Goal: Task Accomplishment & Management: Manage account settings

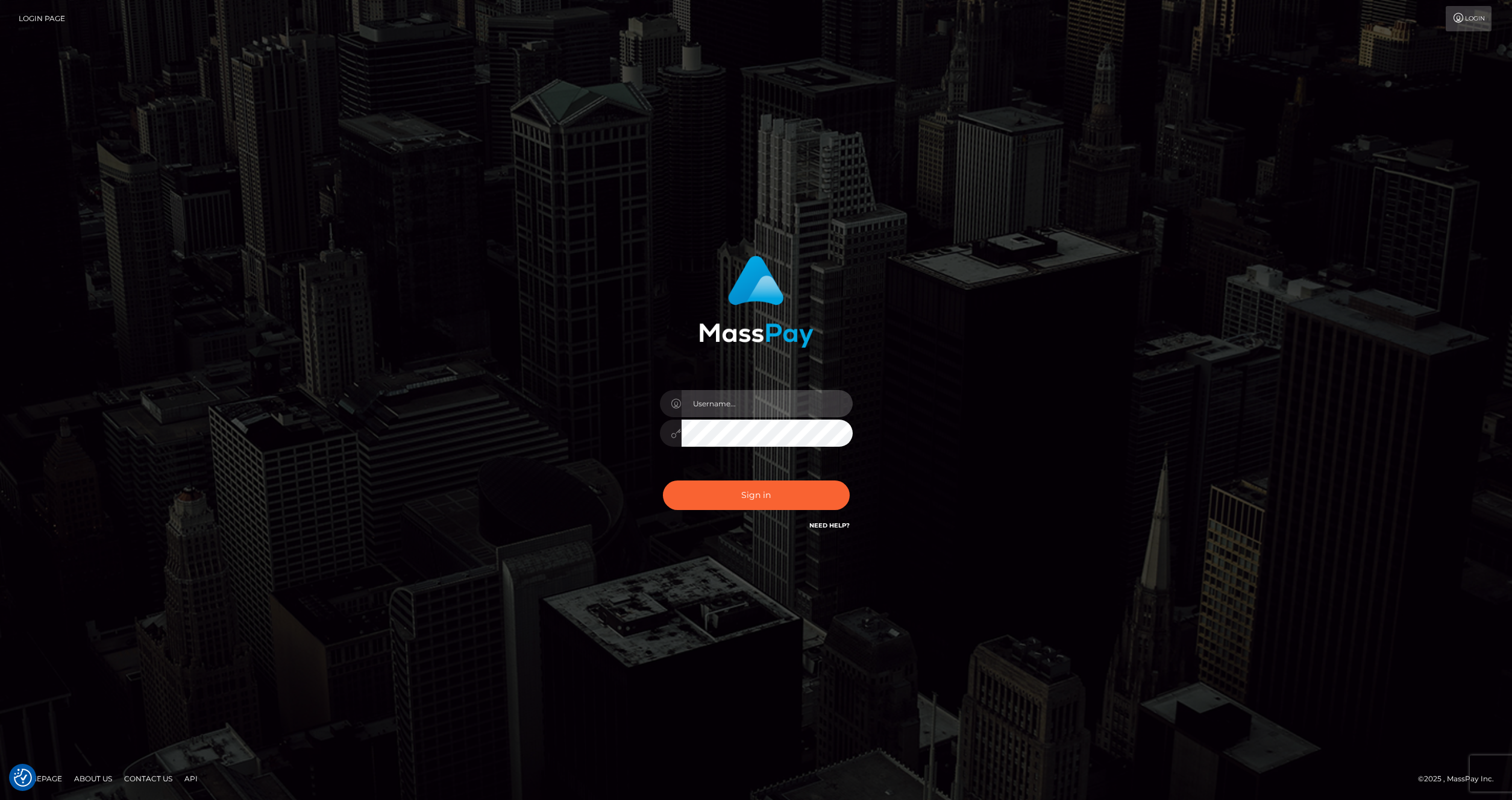
click at [743, 398] on input "text" at bounding box center [767, 403] width 171 height 27
type input "artvilla"
click at [736, 486] on button "Sign in" at bounding box center [756, 495] width 187 height 29
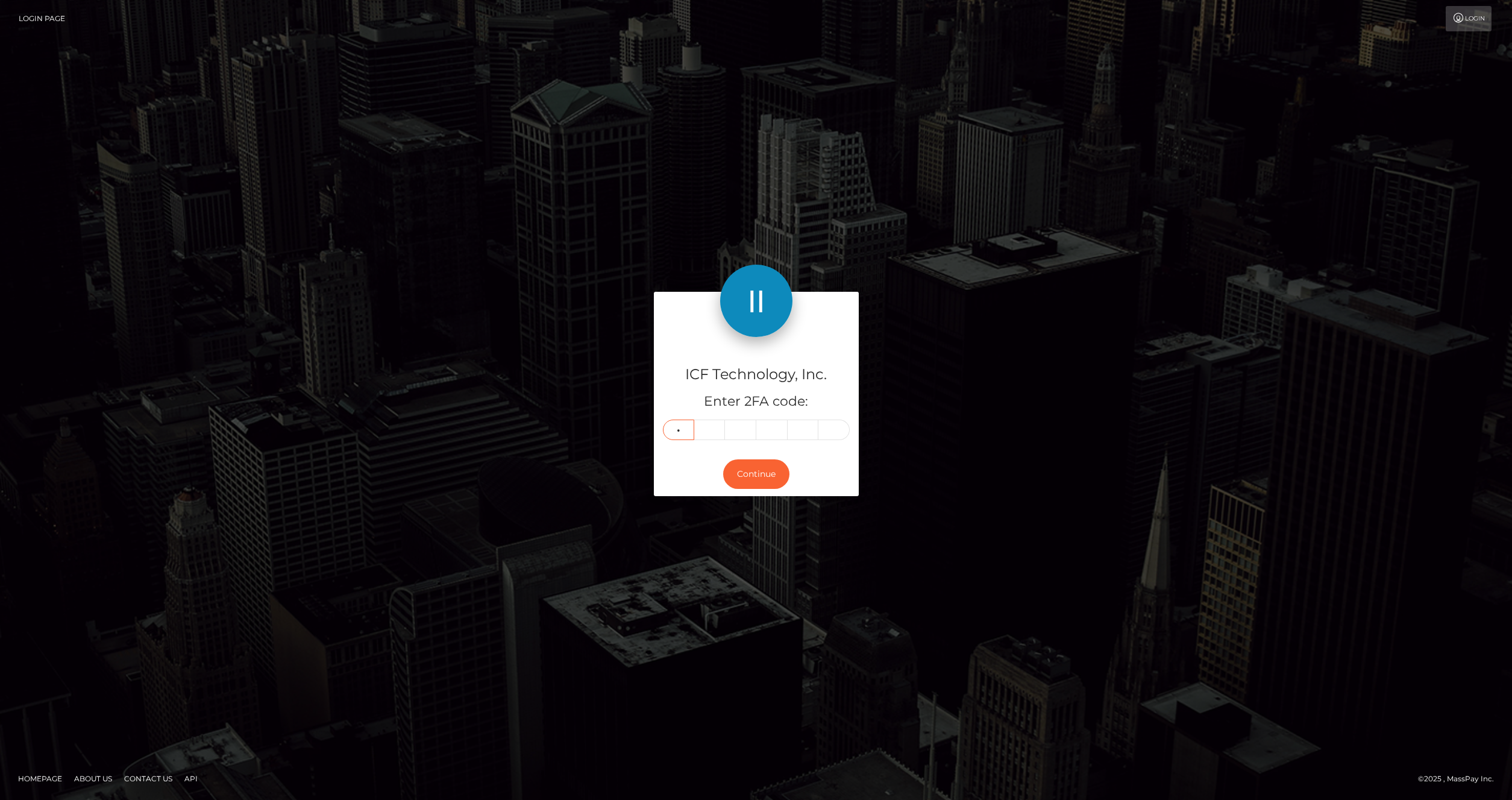
type input "3"
type input "9"
type input "4"
type input "7"
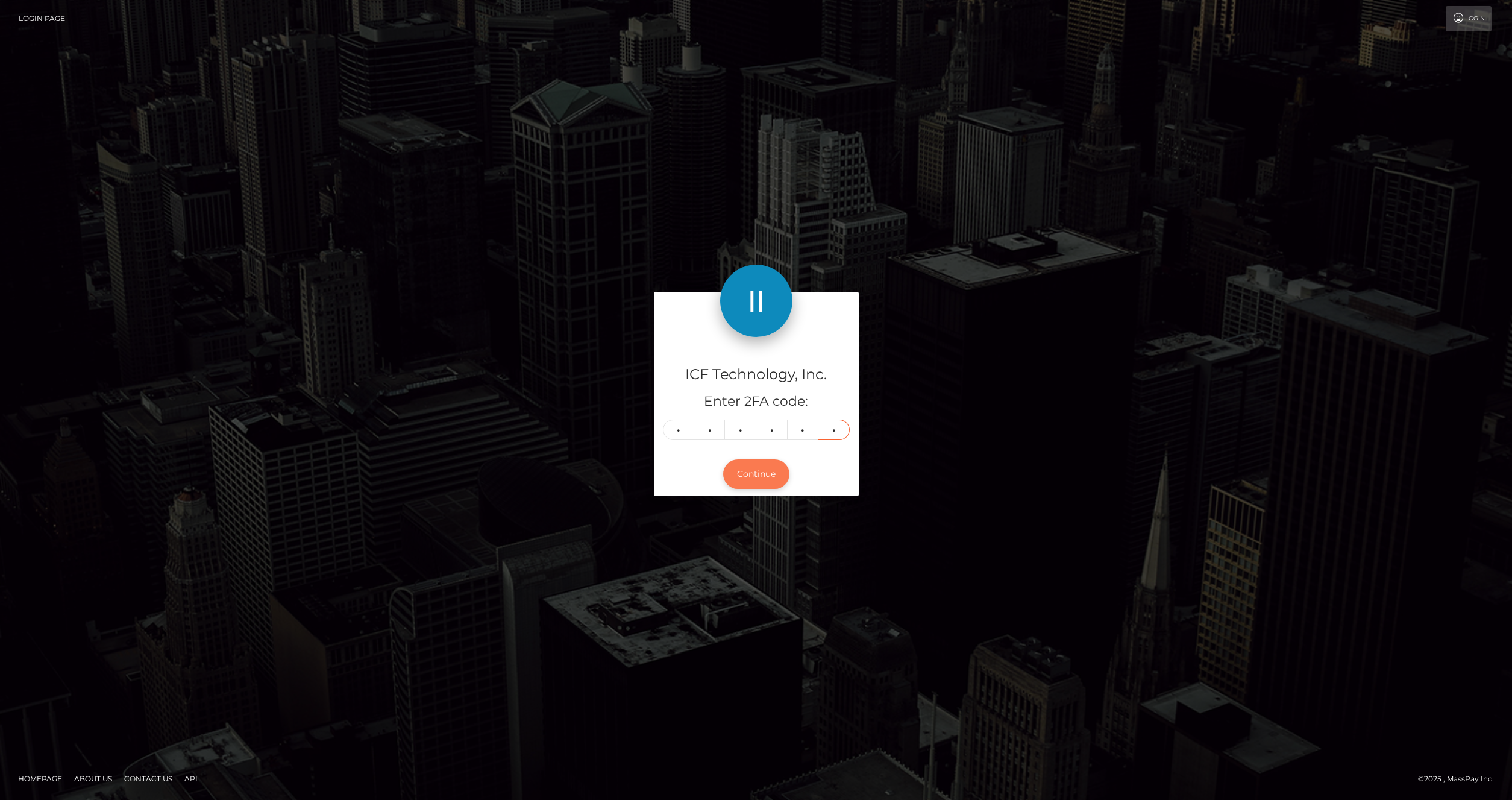
type input "7"
click at [777, 469] on button "Continue" at bounding box center [756, 473] width 67 height 29
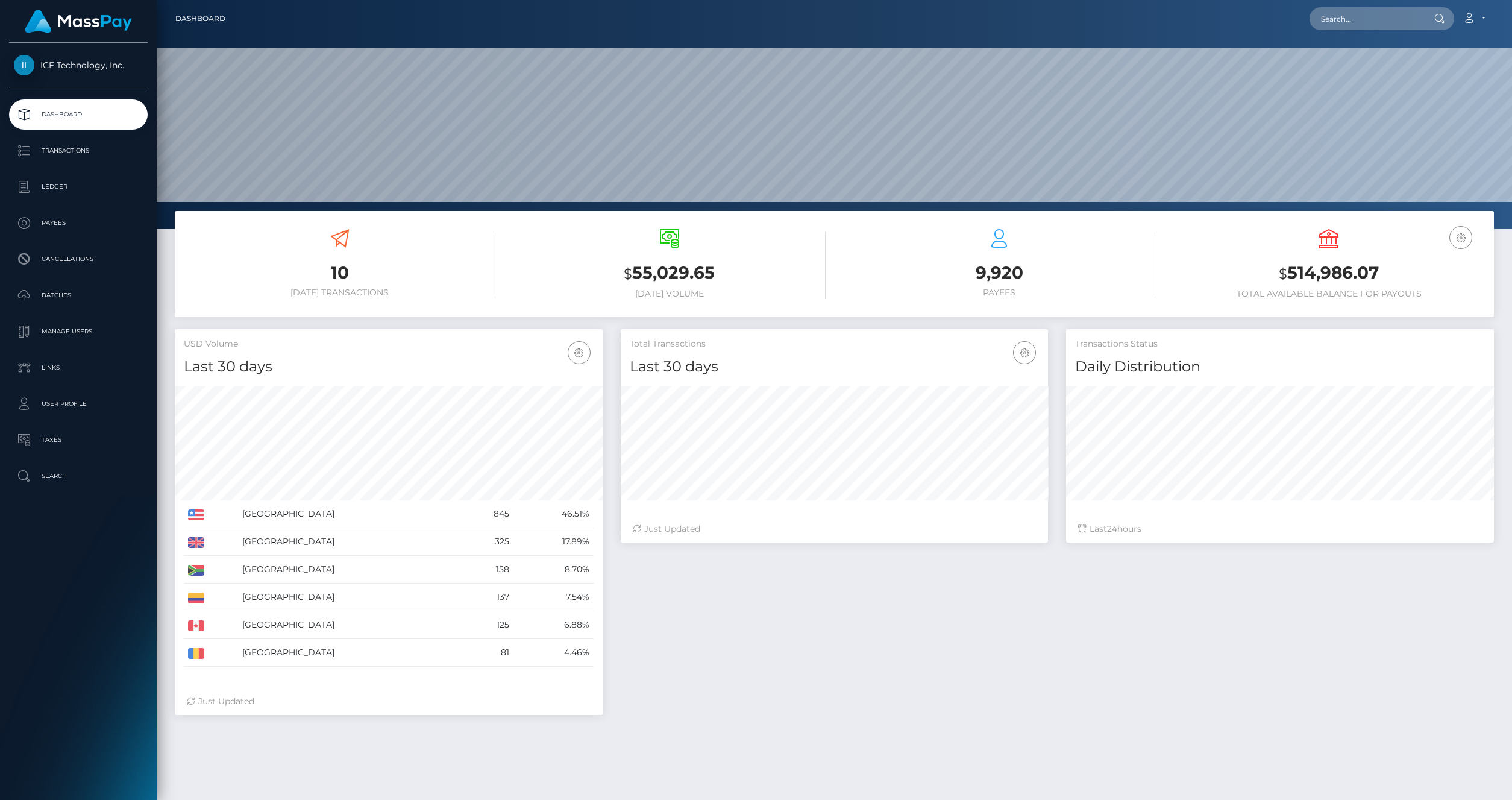
scroll to position [213, 428]
click at [67, 289] on p "Batches" at bounding box center [78, 295] width 129 height 18
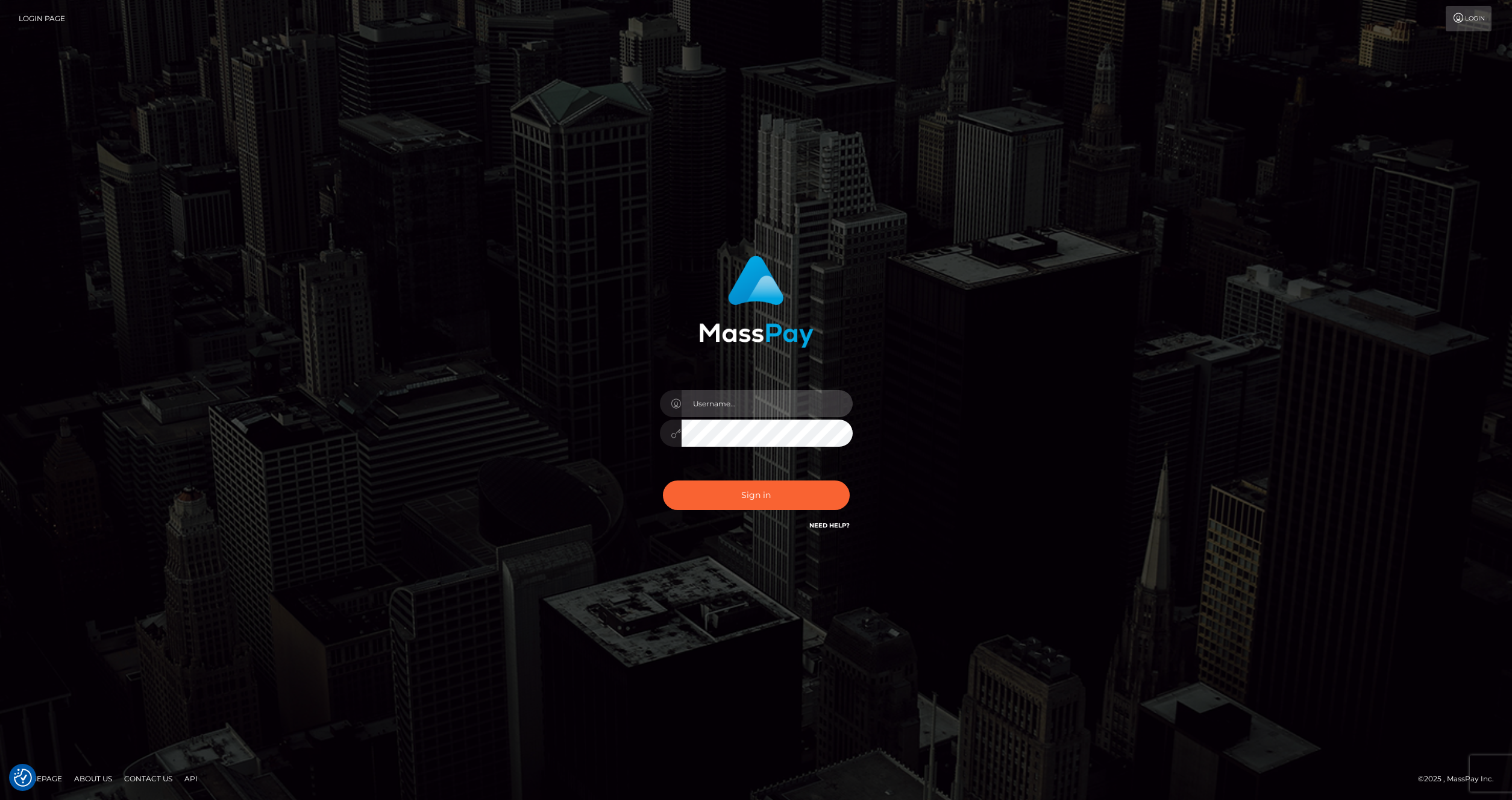
click at [769, 401] on input "text" at bounding box center [767, 403] width 171 height 27
type input "artvilla"
click at [759, 492] on button "Sign in" at bounding box center [756, 495] width 187 height 29
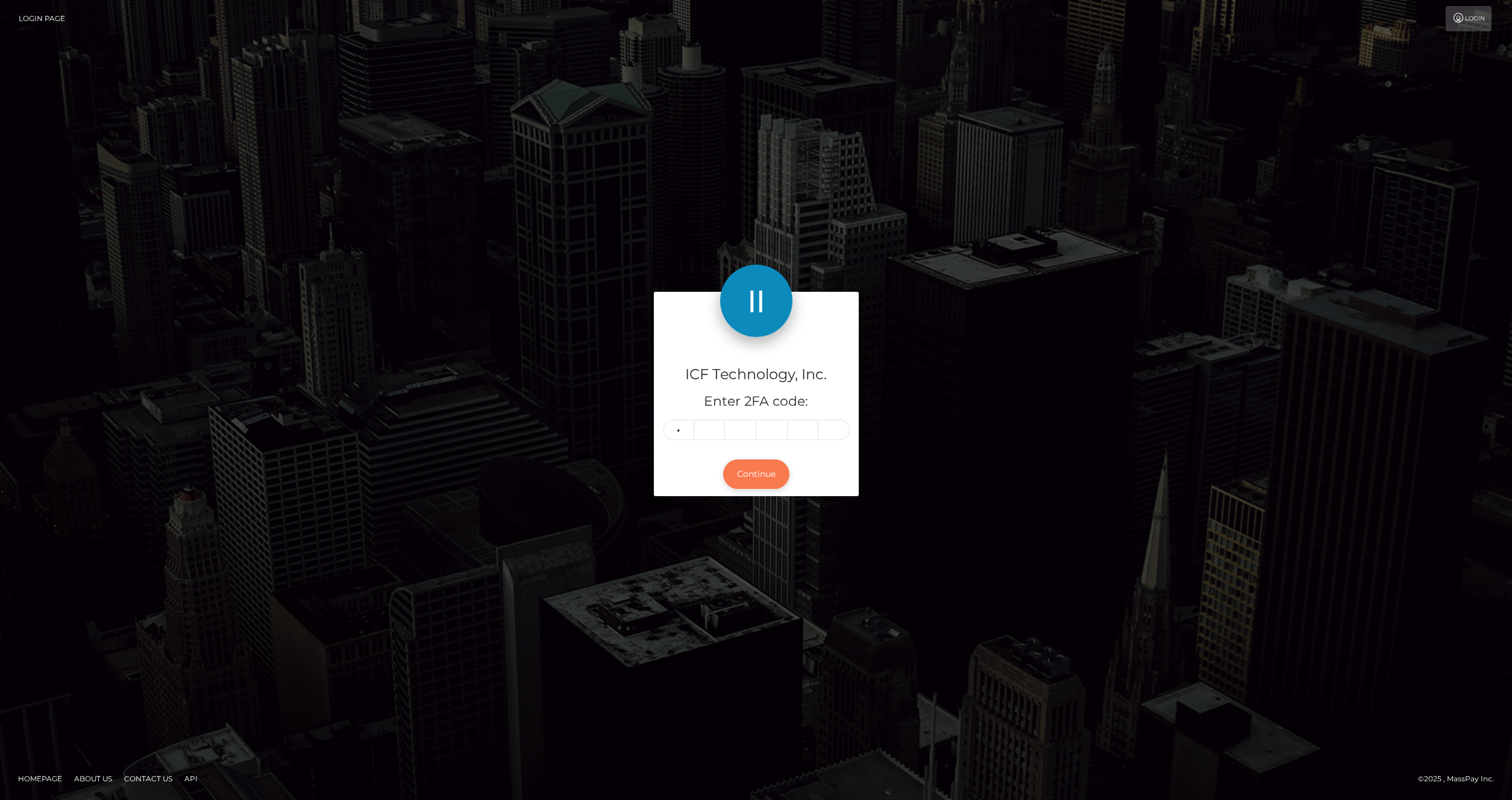
type input "8"
type input "1"
type input "2"
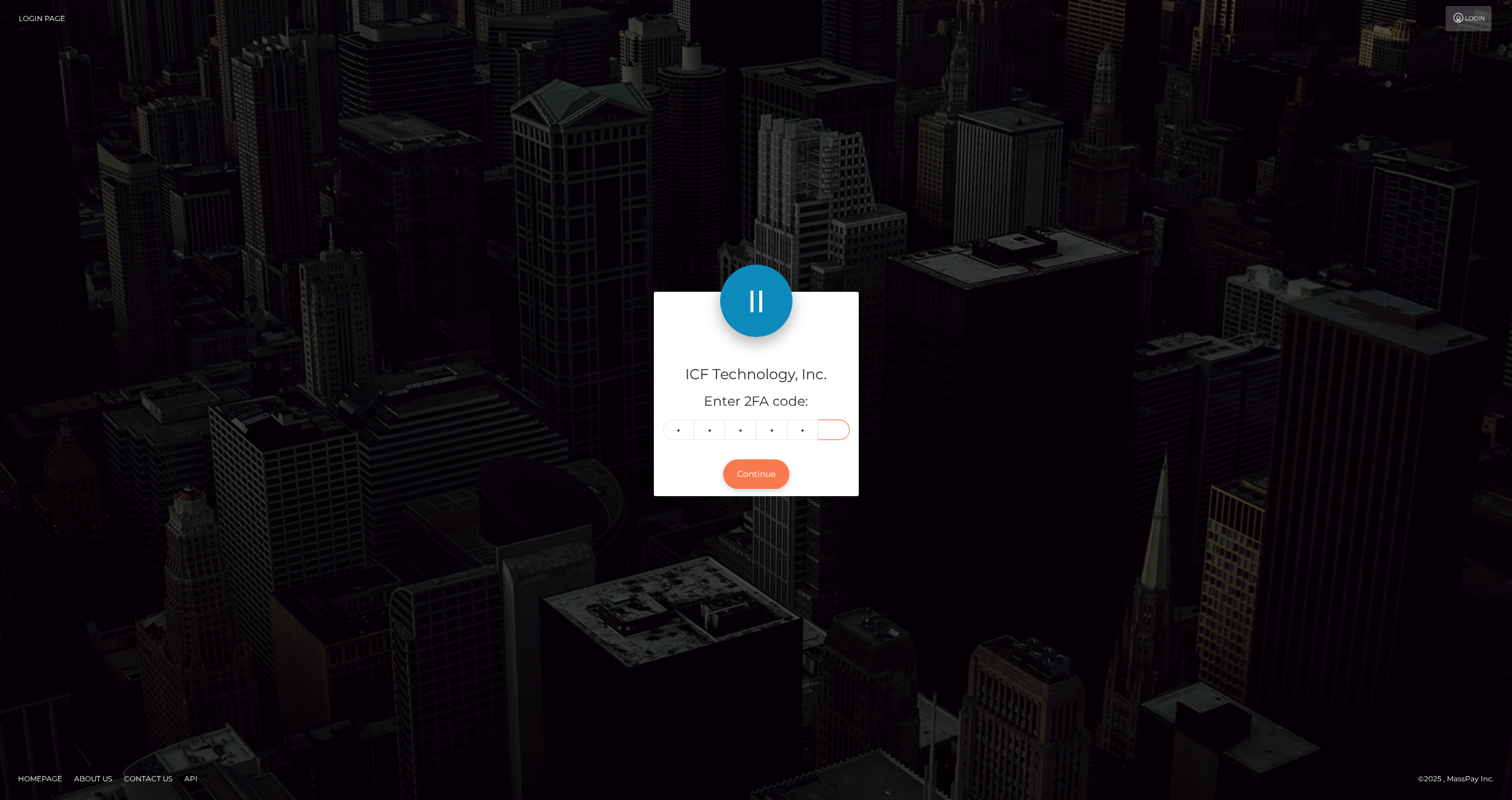
type input "1"
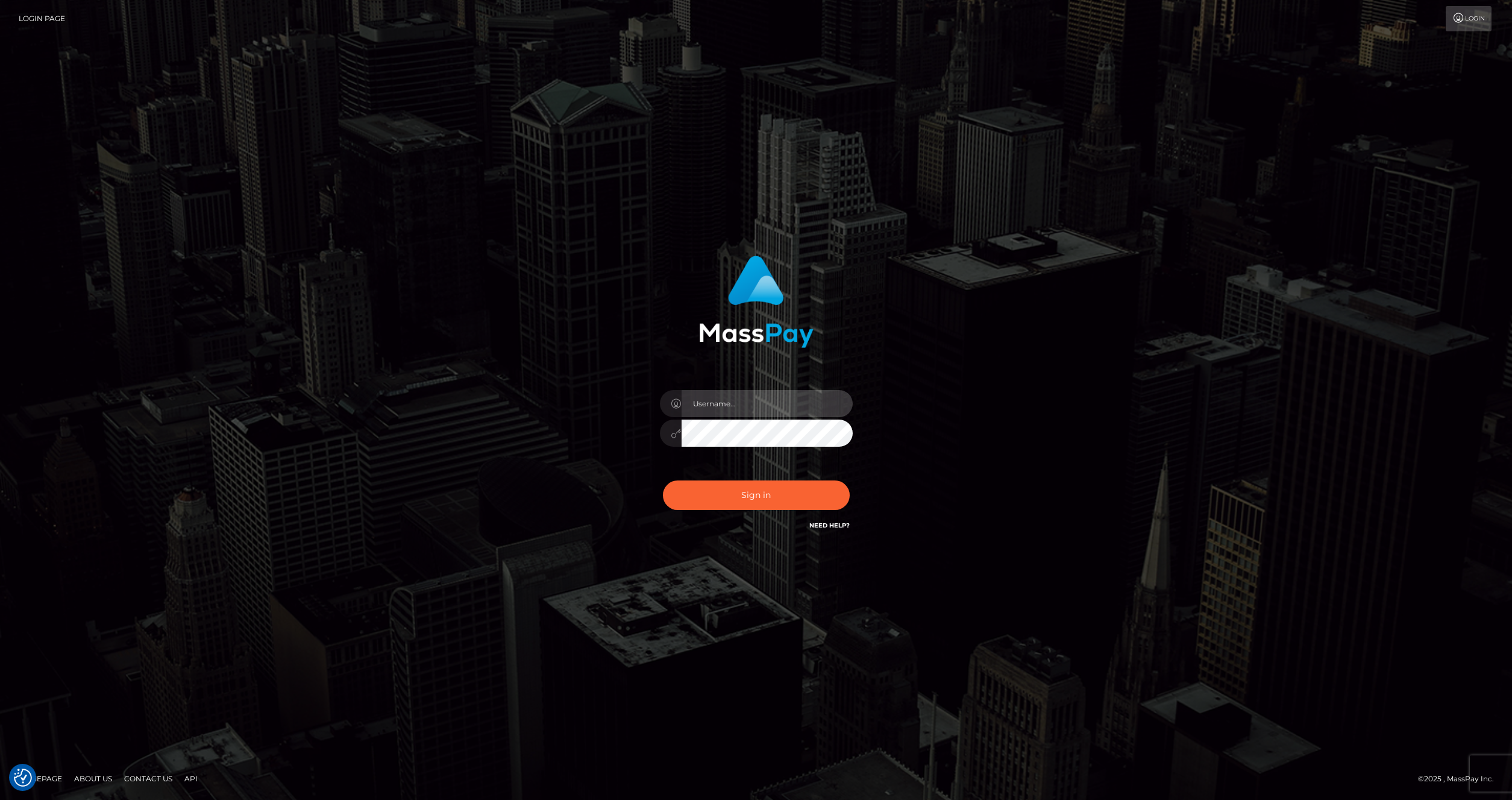
click at [731, 399] on input "text" at bounding box center [767, 403] width 171 height 27
type input "artvilla"
click at [735, 489] on button "Sign in" at bounding box center [756, 495] width 187 height 29
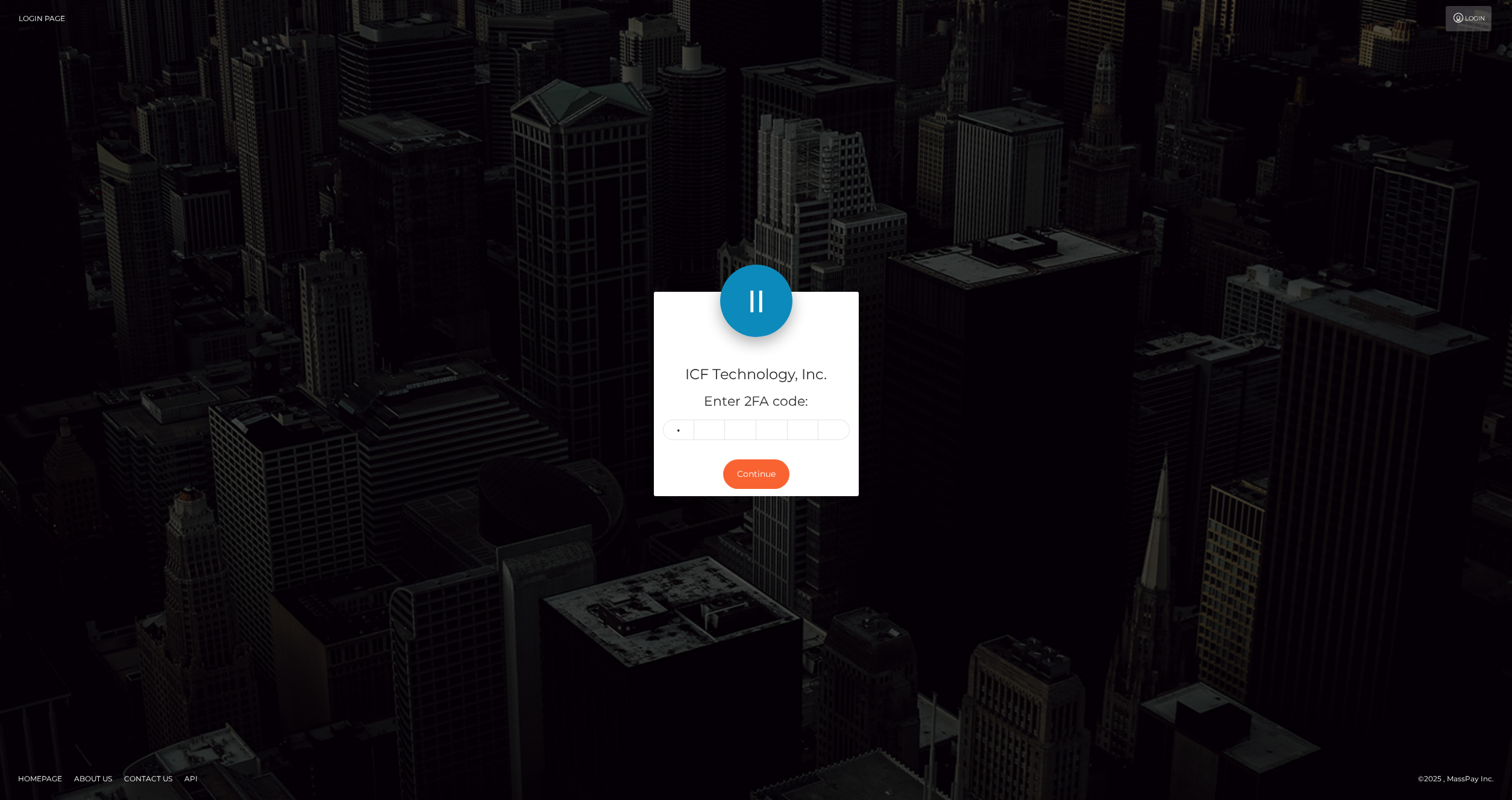
type input "0"
type input "3"
type input "5"
type input "1"
type input "0"
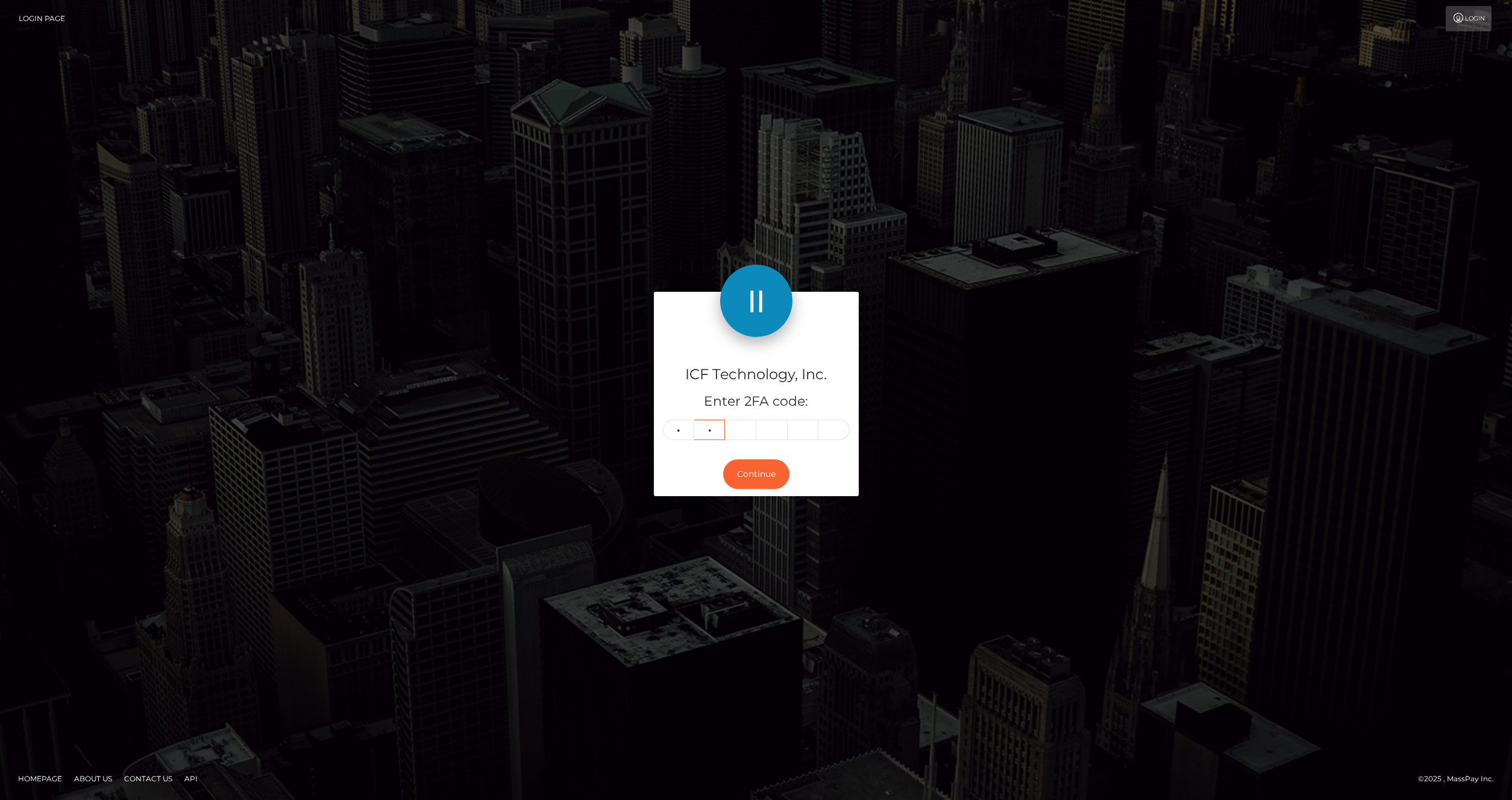
type input "5"
type input "0"
type input "4"
drag, startPoint x: 796, startPoint y: 433, endPoint x: 653, endPoint y: 430, distance: 143.0
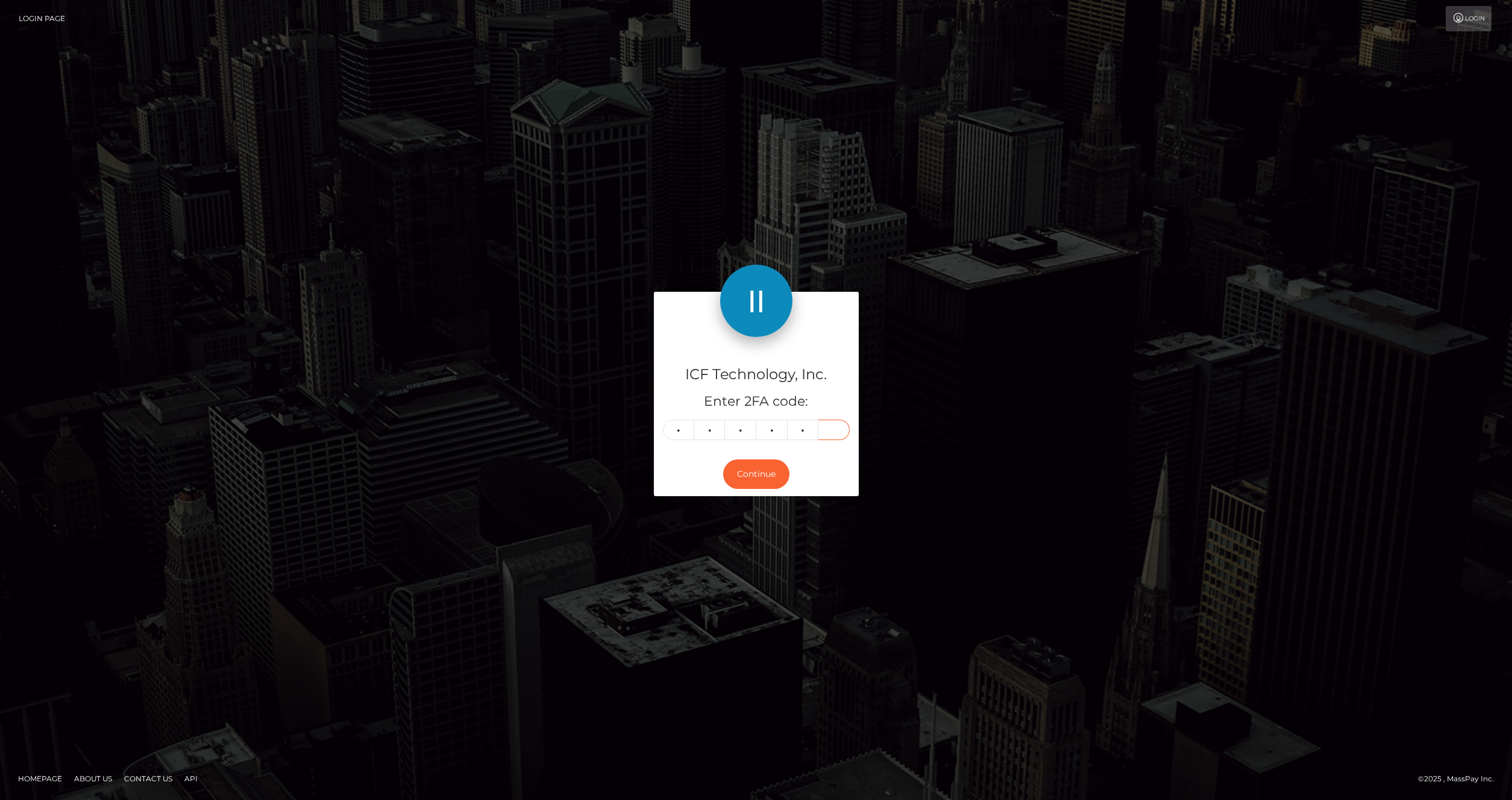
click at [819, 433] on input "text" at bounding box center [834, 430] width 32 height 21
type input "0"
type input "3"
type input "5"
type input "0"
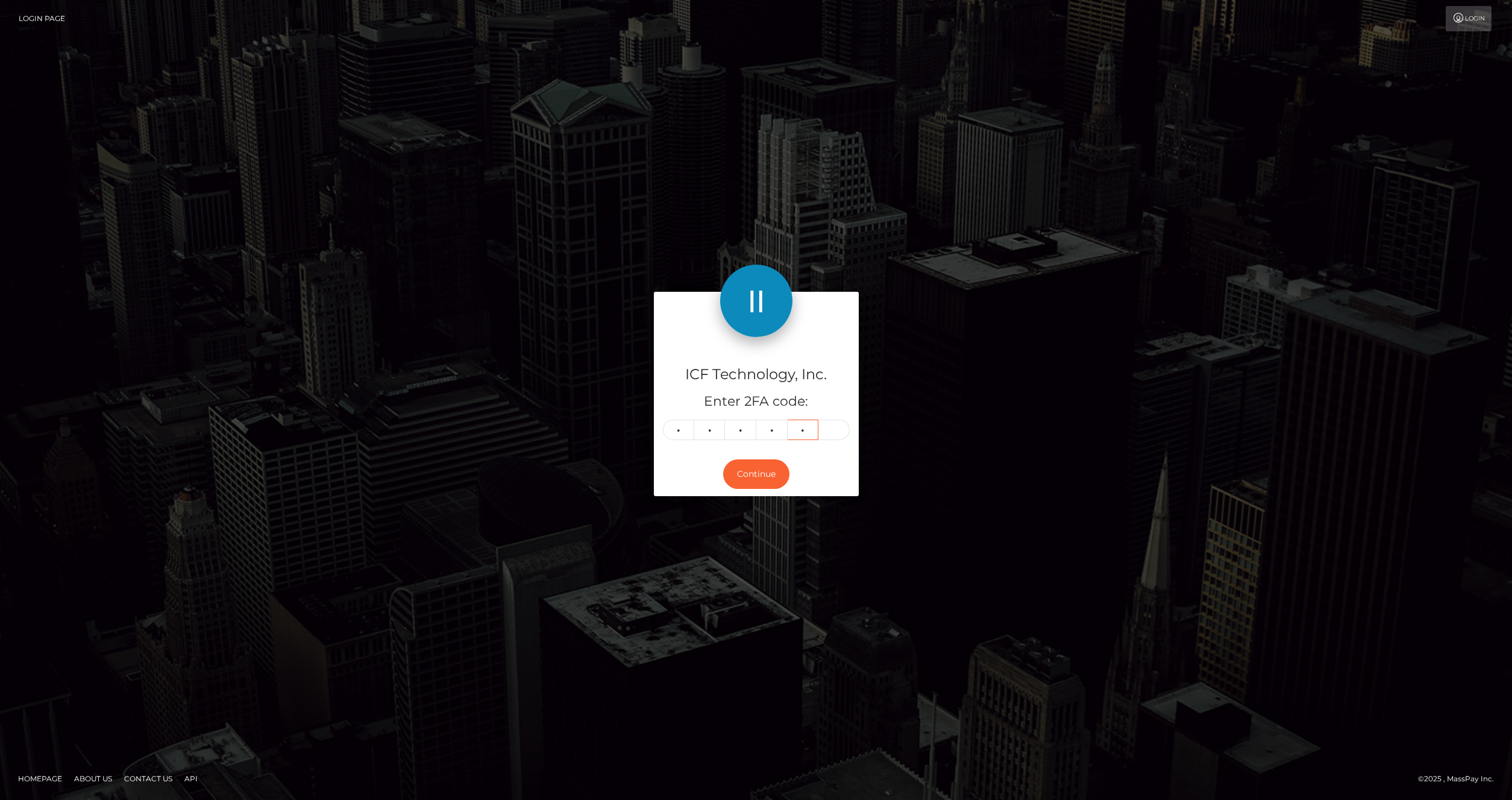
type input "4"
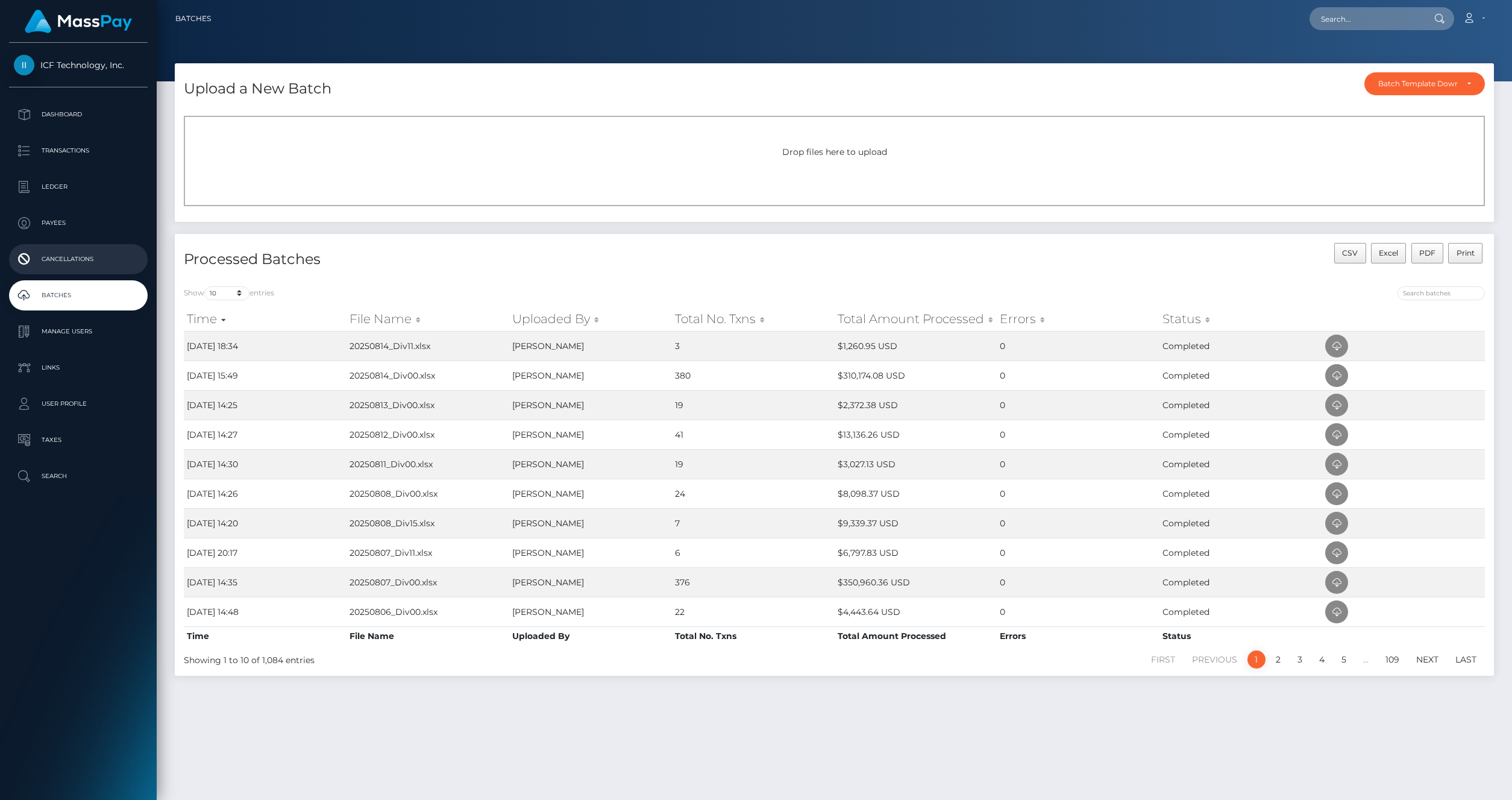
click at [78, 262] on p "Cancellations" at bounding box center [78, 259] width 129 height 18
click at [77, 341] on link "Manage Users" at bounding box center [79, 332] width 139 height 30
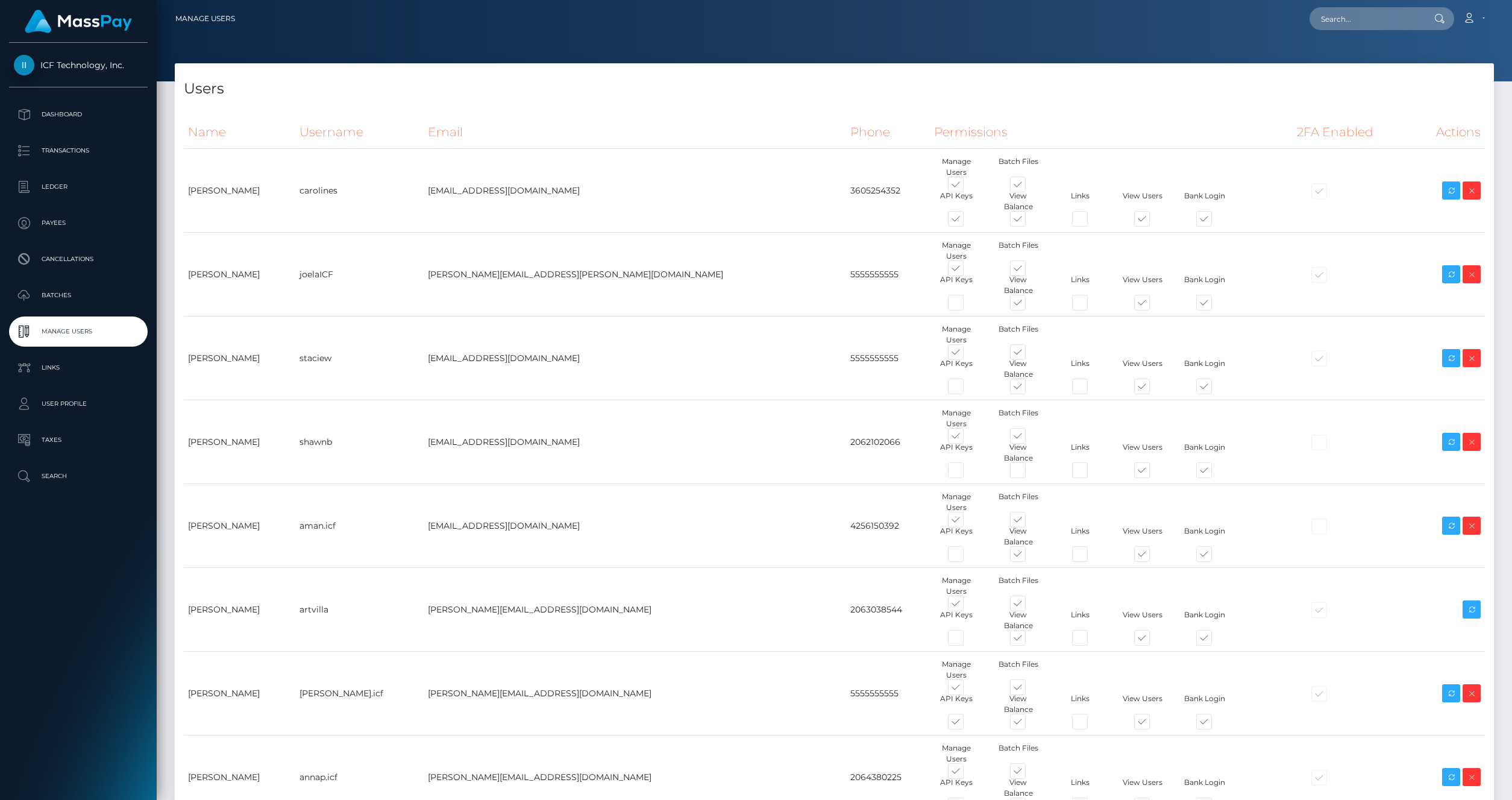
click at [64, 297] on p "Batches" at bounding box center [78, 295] width 129 height 18
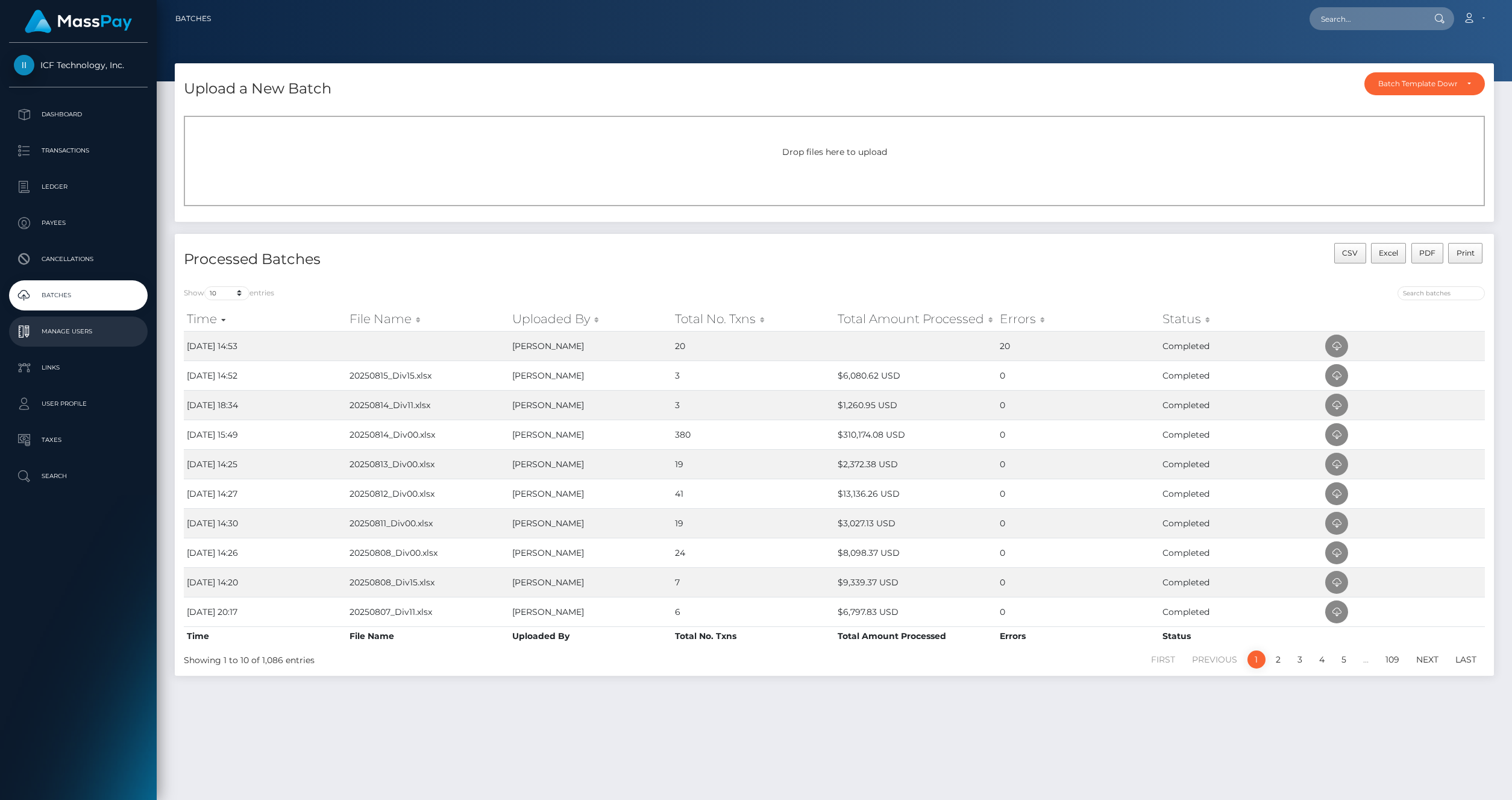
click at [61, 328] on p "Manage Users" at bounding box center [78, 331] width 129 height 18
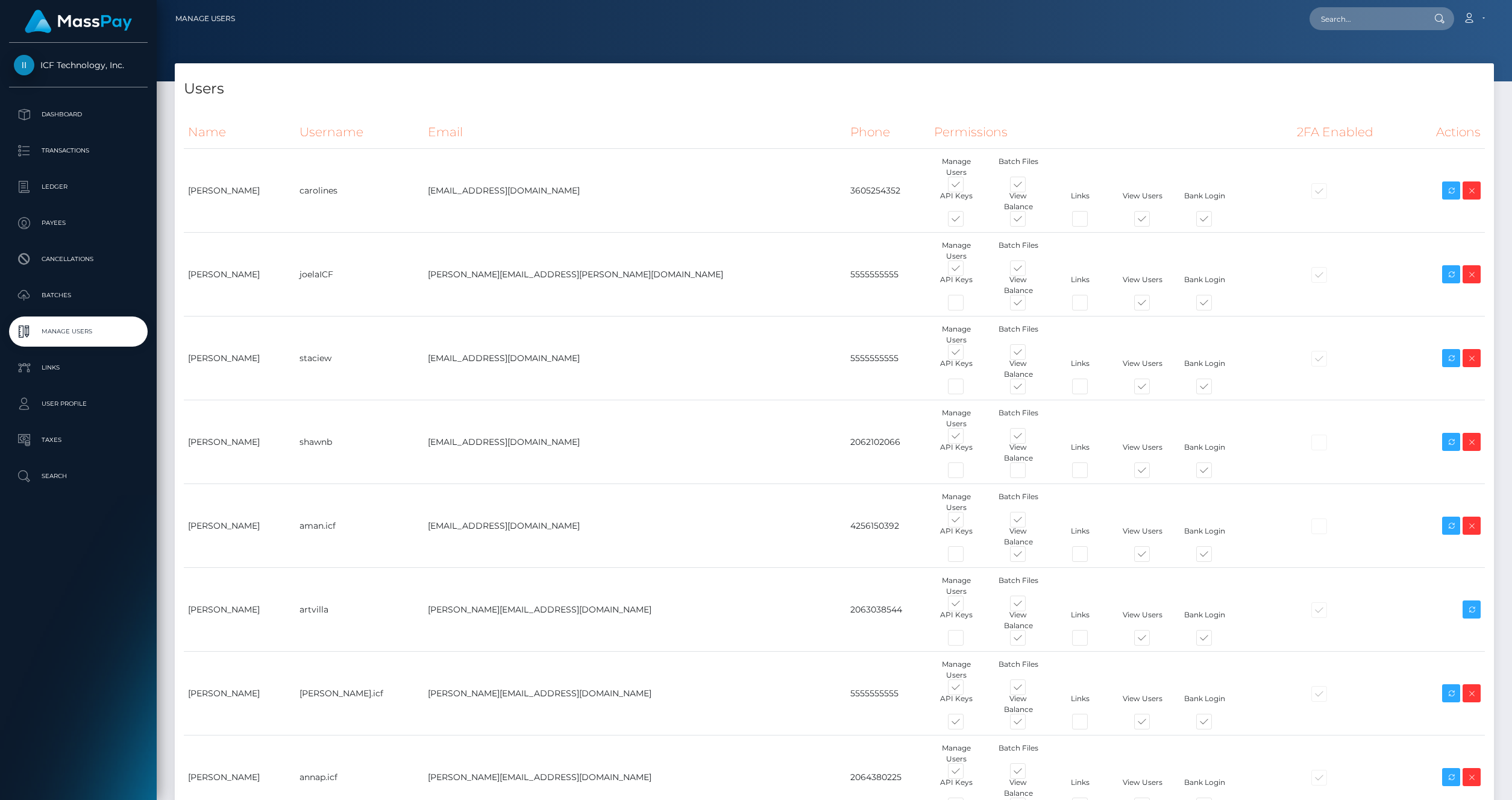
click at [50, 294] on p "Batches" at bounding box center [78, 295] width 129 height 18
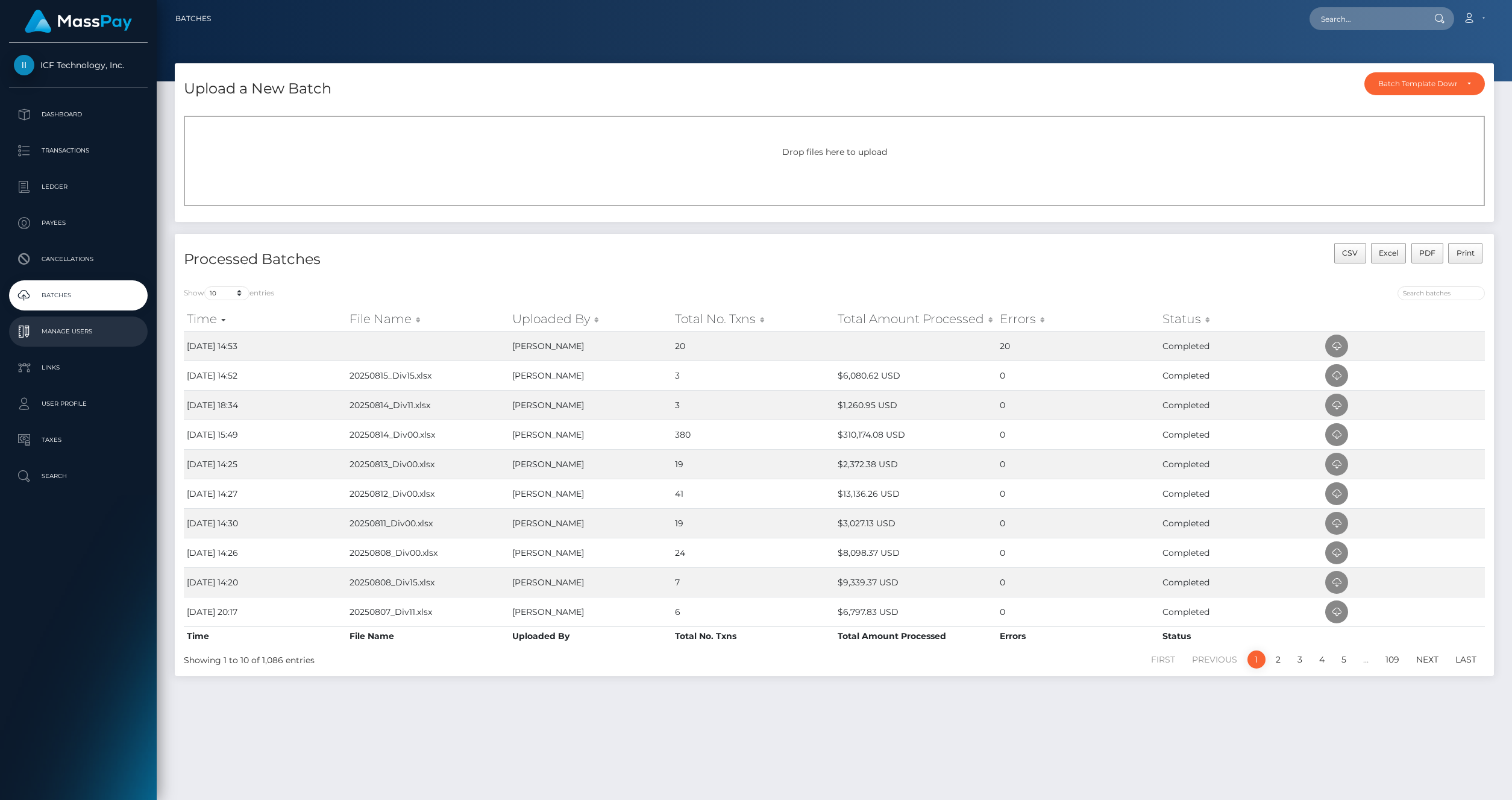
click at [57, 332] on p "Manage Users" at bounding box center [78, 331] width 129 height 18
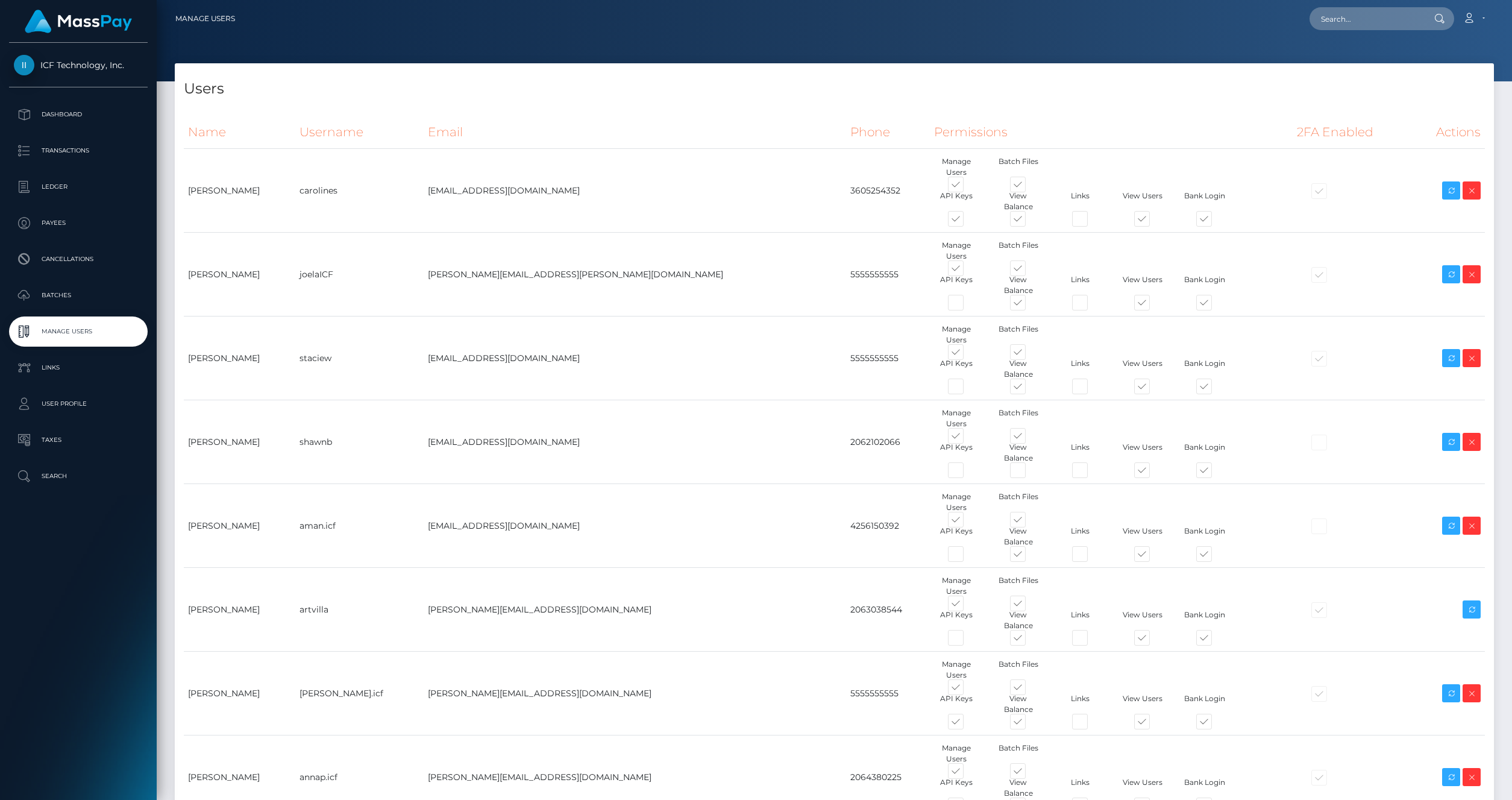
click at [53, 302] on p "Batches" at bounding box center [78, 295] width 129 height 18
